Goal: Task Accomplishment & Management: Manage account settings

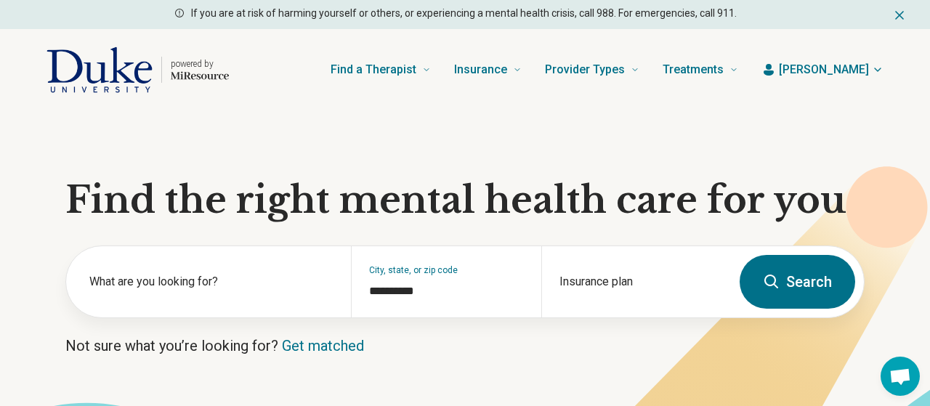
click at [844, 65] on span "[PERSON_NAME]" at bounding box center [824, 69] width 90 height 17
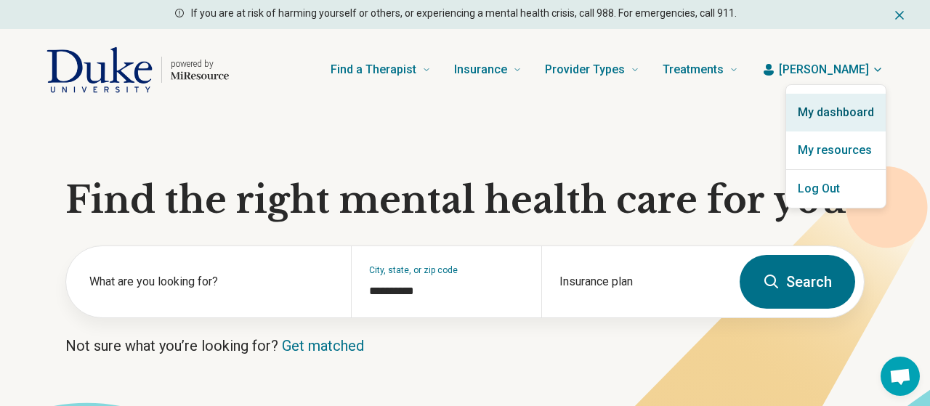
click at [829, 119] on link "My dashboard" at bounding box center [836, 113] width 100 height 38
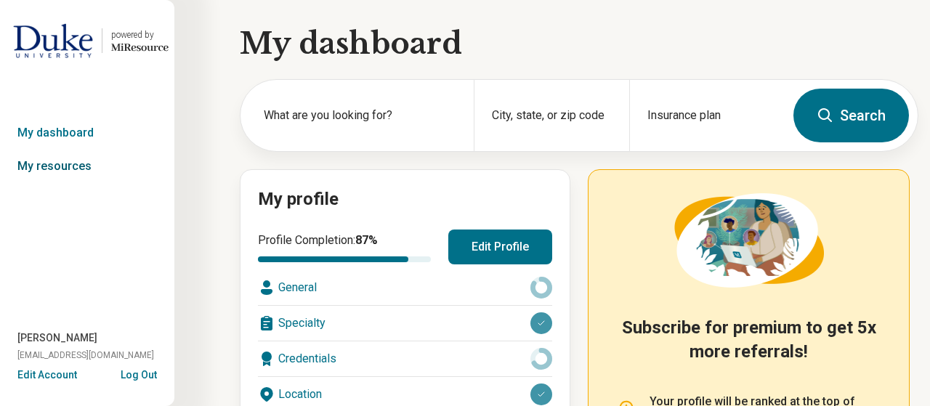
click at [122, 179] on link "My resources" at bounding box center [87, 166] width 174 height 33
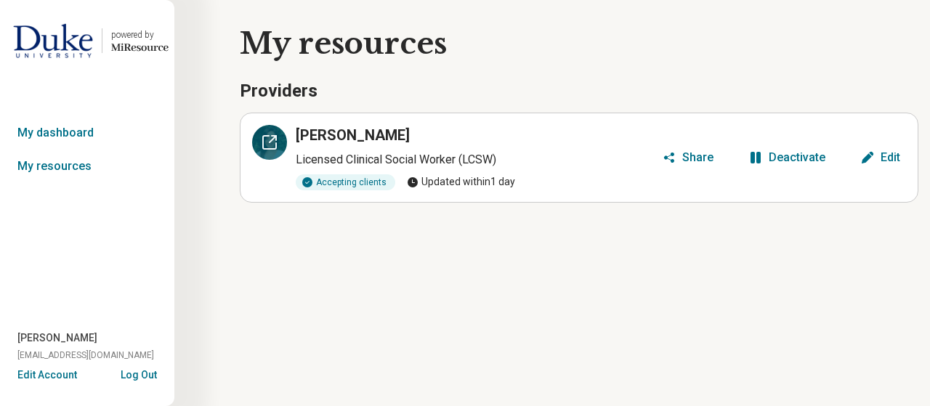
click at [265, 144] on icon at bounding box center [269, 142] width 17 height 17
click at [881, 156] on div "Edit" at bounding box center [890, 158] width 20 height 12
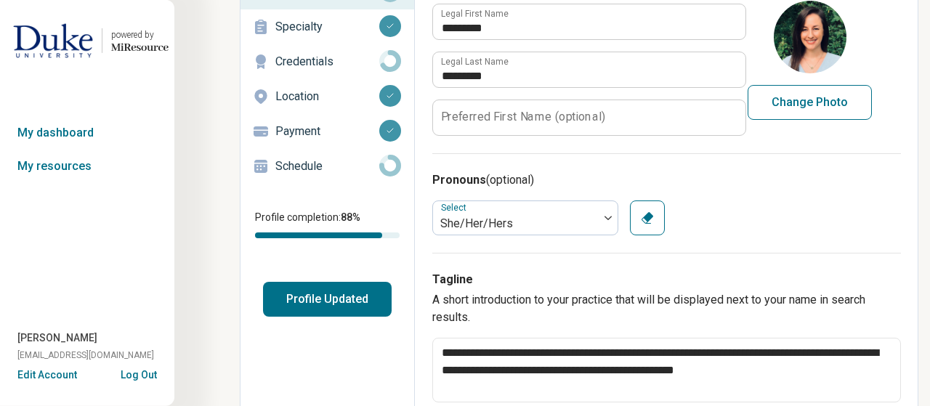
scroll to position [115, 0]
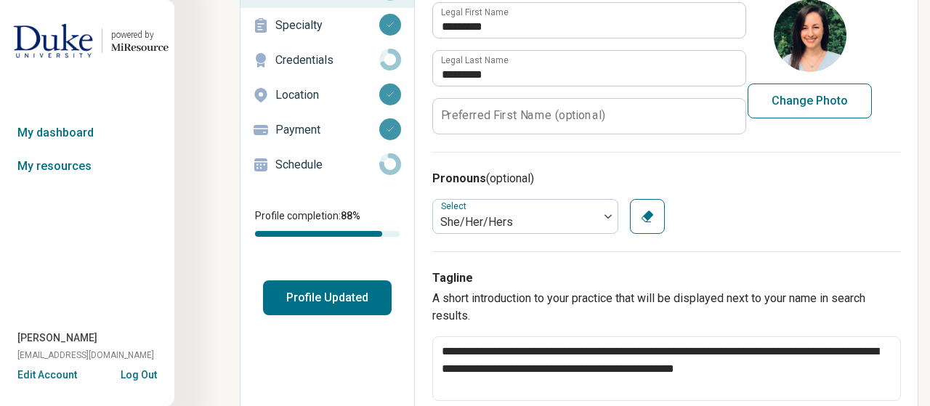
click at [349, 296] on button "Profile Updated" at bounding box center [327, 297] width 129 height 35
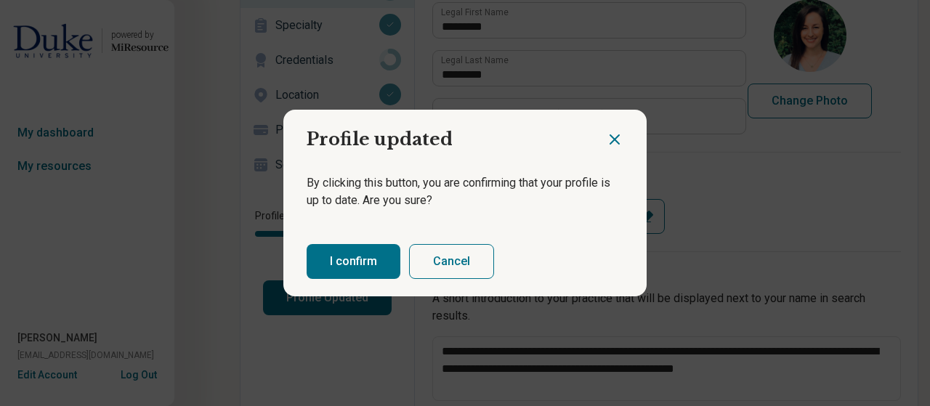
click at [354, 264] on button "I confirm" at bounding box center [354, 261] width 94 height 35
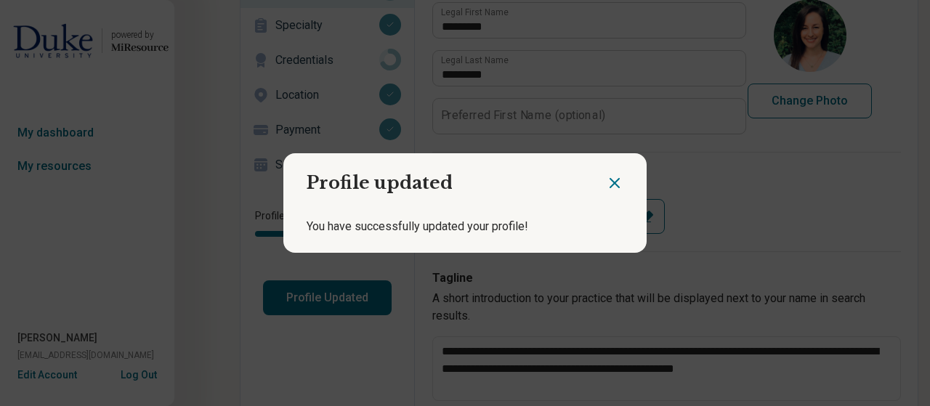
click at [609, 181] on icon "Close dialog" at bounding box center [614, 182] width 17 height 17
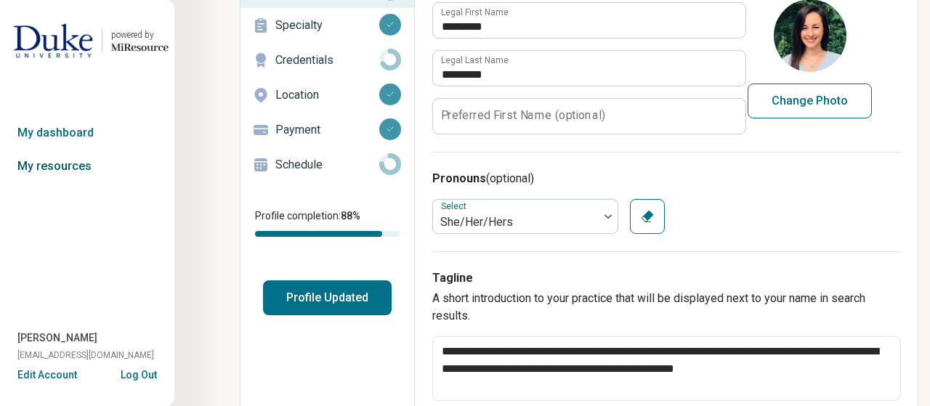
click at [21, 165] on link "My resources" at bounding box center [87, 166] width 174 height 33
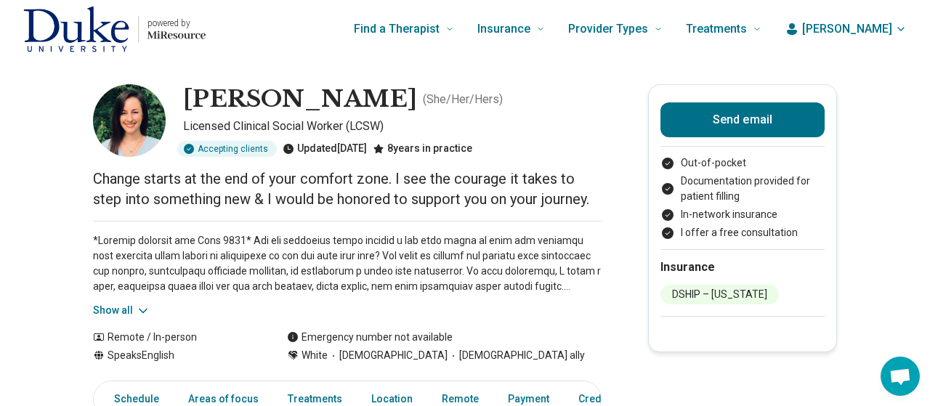
click at [105, 313] on button "Show all" at bounding box center [121, 310] width 57 height 15
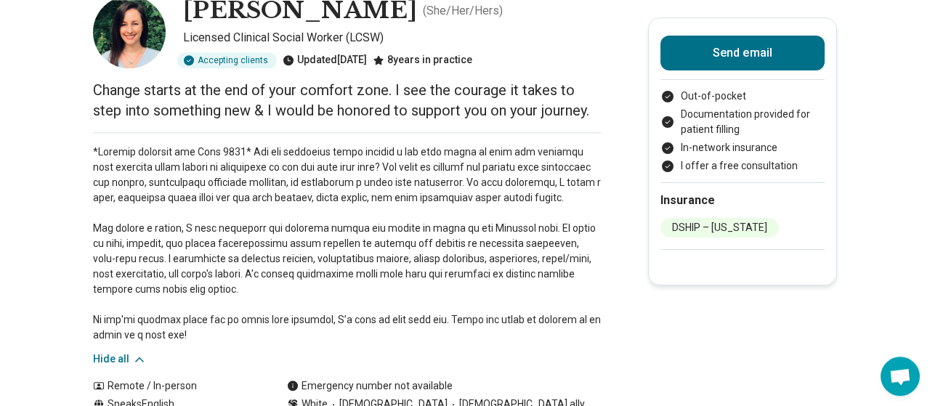
scroll to position [92, 0]
